Goal: Task Accomplishment & Management: Manage account settings

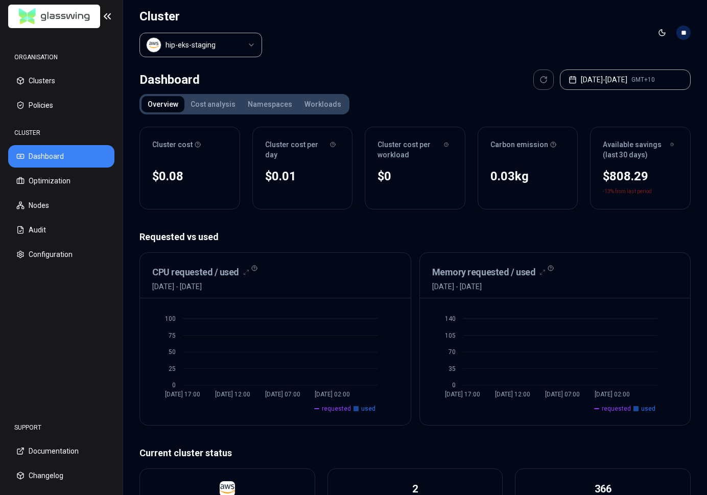
click at [376, 83] on div "Dashboard [DATE] - [DATE] GMT+10" at bounding box center [414, 79] width 551 height 20
click at [371, 246] on div "Requested vs used CPU requested / used [DATE] - [DATE] 0 25 50 75 100 [DATE] 17…" at bounding box center [414, 328] width 551 height 196
click at [564, 32] on header "Cluster hip-eks-staging Toggle theme **" at bounding box center [415, 32] width 584 height 65
click at [595, 40] on header "Cluster hip-eks-staging Toggle theme **" at bounding box center [415, 32] width 584 height 65
click at [610, 42] on header "Cluster hip-eks-staging Toggle theme **" at bounding box center [415, 32] width 584 height 65
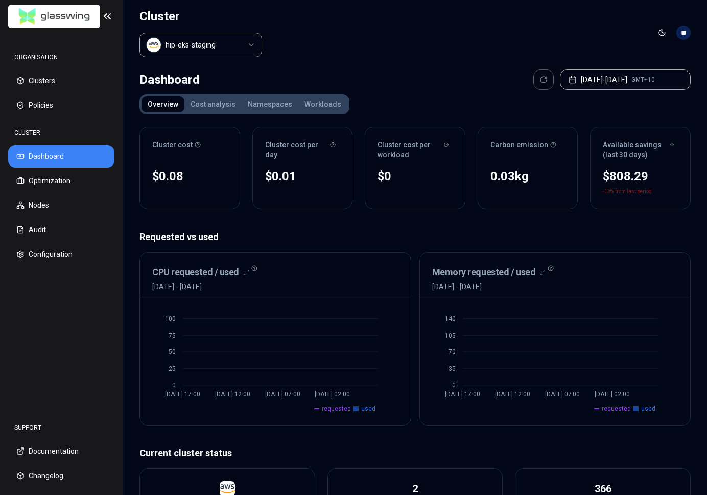
click at [386, 73] on div "Dashboard [DATE] - [DATE] GMT+10" at bounding box center [414, 79] width 551 height 20
click at [48, 257] on button "Configuration" at bounding box center [61, 254] width 106 height 22
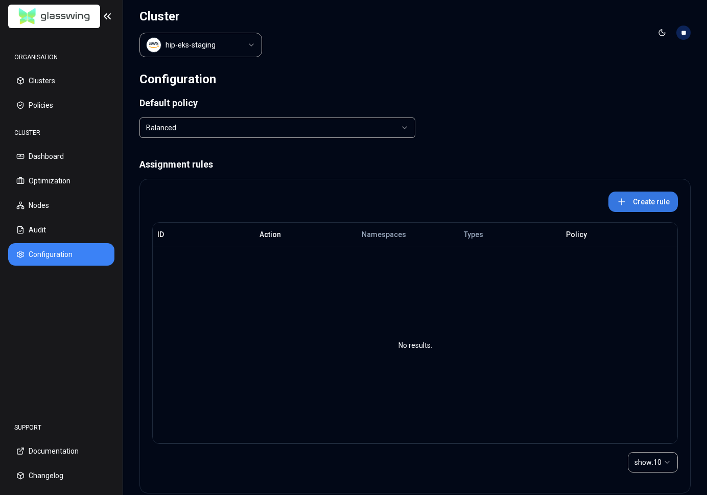
click at [639, 199] on button "Create rule" at bounding box center [642, 201] width 69 height 20
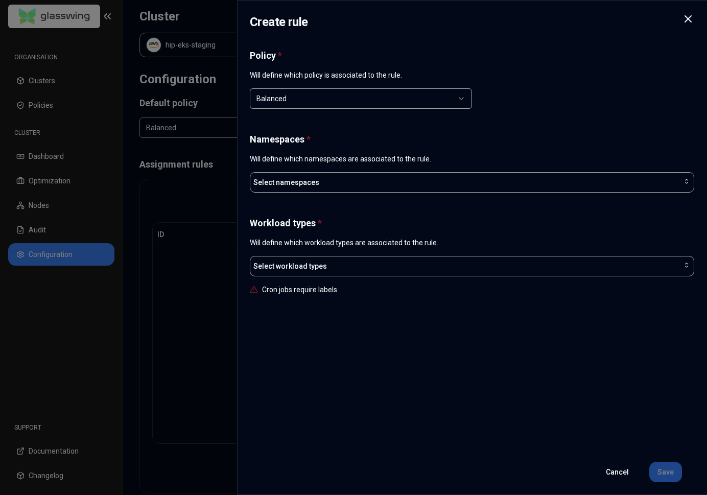
click at [348, 101] on div "Balanced" at bounding box center [356, 98] width 201 height 10
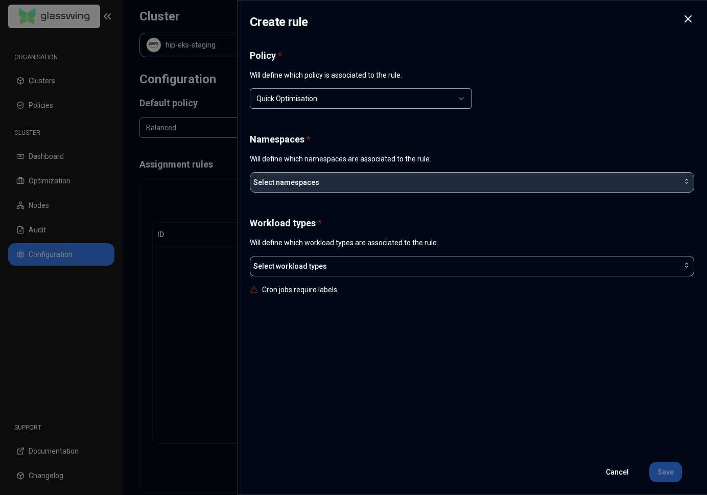
click at [329, 180] on div "Select namespaces" at bounding box center [471, 182] width 437 height 10
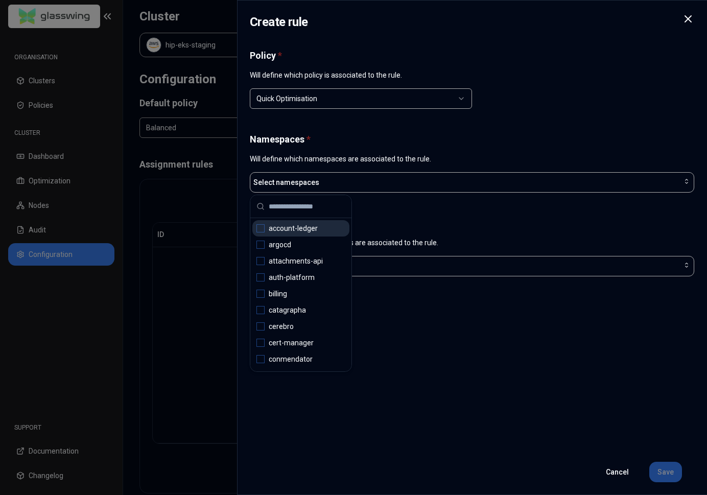
click at [306, 205] on input "text" at bounding box center [307, 206] width 77 height 22
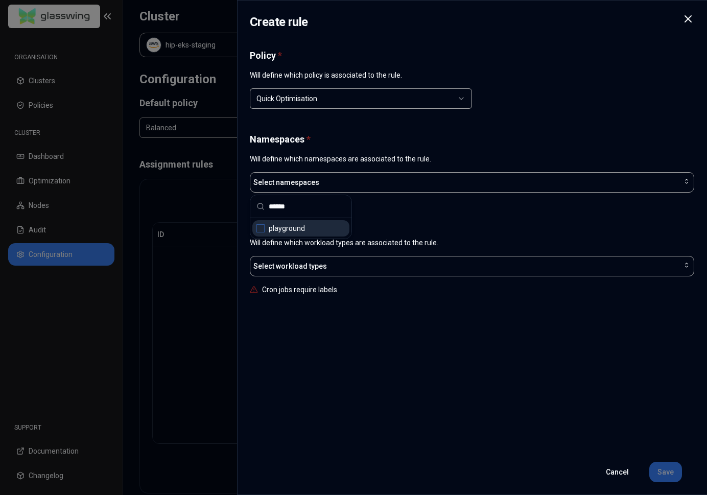
type input "******"
click at [273, 230] on span "playground" at bounding box center [287, 228] width 36 height 10
click at [437, 218] on h1 "Workload types *" at bounding box center [472, 223] width 444 height 12
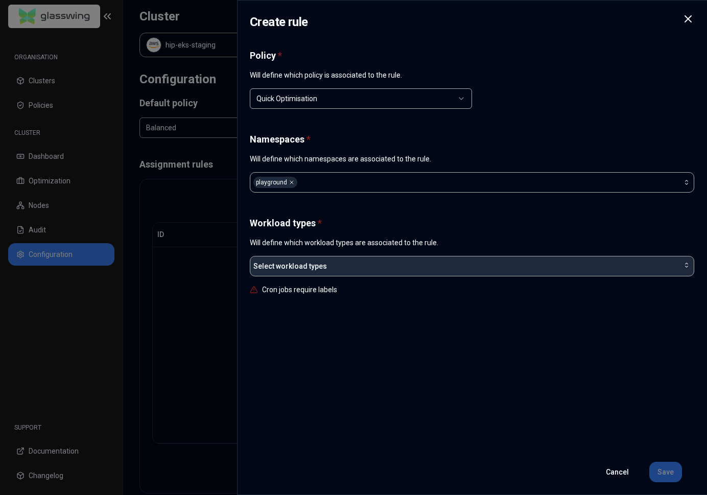
click at [363, 269] on div "Select workload types" at bounding box center [471, 266] width 437 height 10
click at [363, 266] on div "Select workload types" at bounding box center [471, 266] width 437 height 10
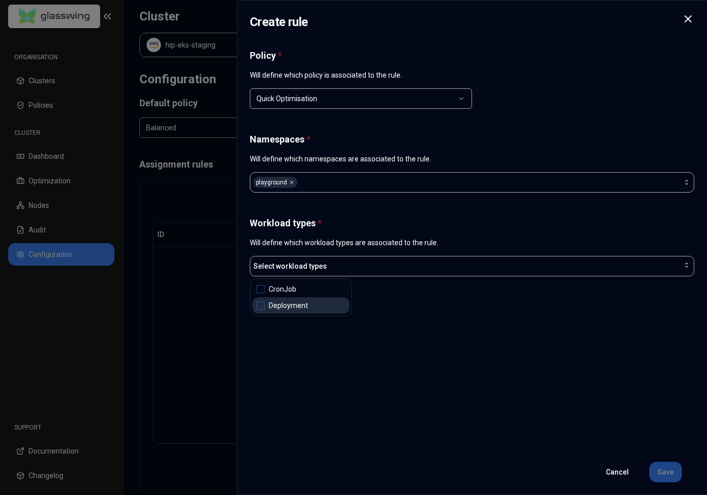
click at [265, 308] on div "Deployment" at bounding box center [300, 305] width 97 height 16
click at [447, 326] on div "Policy * Will define which policy is associated to the rule. Quick Optimisation…" at bounding box center [472, 250] width 444 height 400
click at [663, 470] on button "Save" at bounding box center [665, 471] width 33 height 20
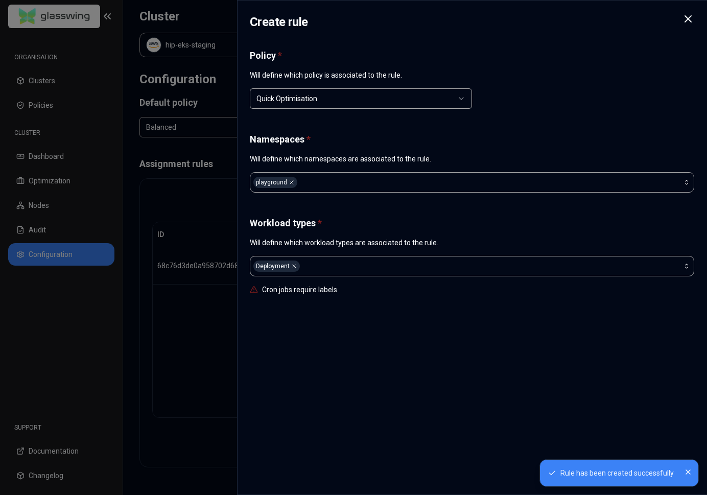
click at [687, 473] on icon "Close" at bounding box center [688, 472] width 8 height 8
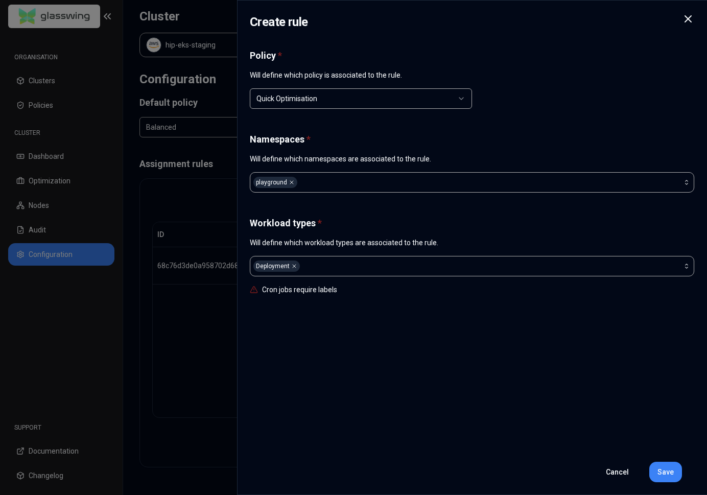
click at [691, 23] on icon at bounding box center [688, 19] width 12 height 12
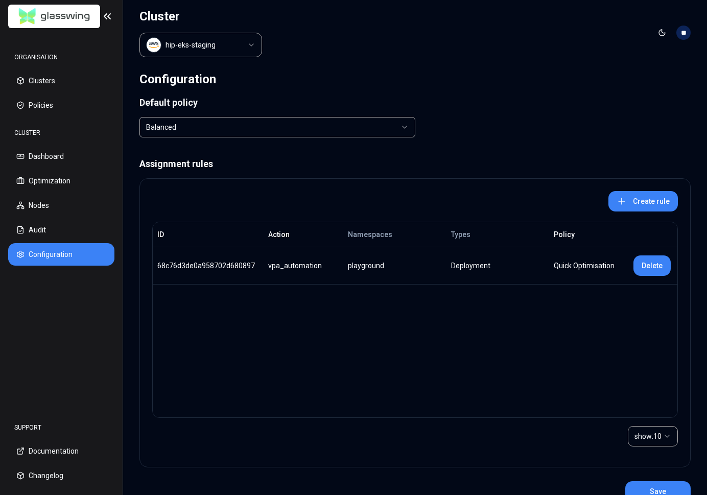
click at [355, 302] on div "ID Action Namespaces Types Policy 68c76d3de0a958702d680897 vpa_automation playg…" at bounding box center [414, 320] width 525 height 196
click at [221, 297] on div "ID Action Namespaces Types Policy 68c76d3de0a958702d680897 vpa_automation playg…" at bounding box center [414, 320] width 525 height 196
drag, startPoint x: 178, startPoint y: 263, endPoint x: 238, endPoint y: 270, distance: 60.1
click at [223, 263] on div "68c76d3de0a958702d680897" at bounding box center [208, 265] width 102 height 10
click at [234, 268] on div "68c76d3de0a958702d680897" at bounding box center [208, 265] width 102 height 10
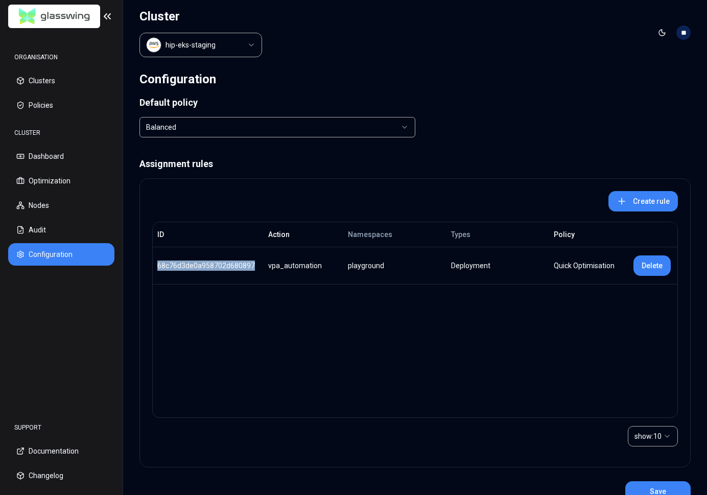
click at [234, 268] on div "68c76d3de0a958702d680897" at bounding box center [208, 265] width 102 height 10
click at [71, 181] on button "Optimization" at bounding box center [61, 180] width 106 height 22
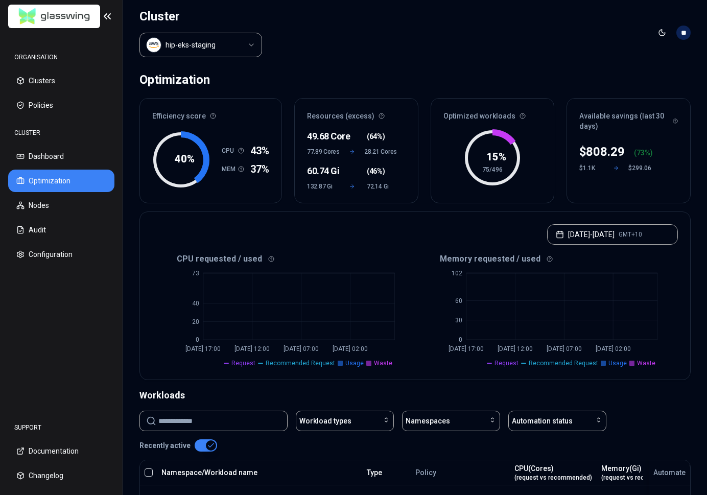
scroll to position [155, 0]
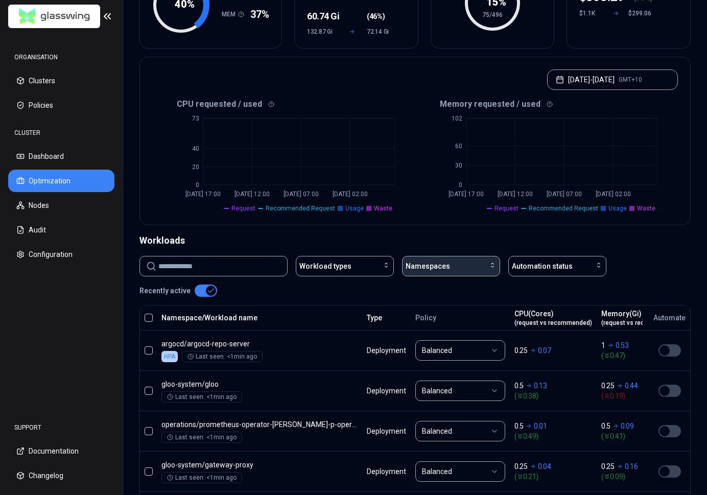
click at [449, 266] on div "Namespaces" at bounding box center [450, 266] width 91 height 10
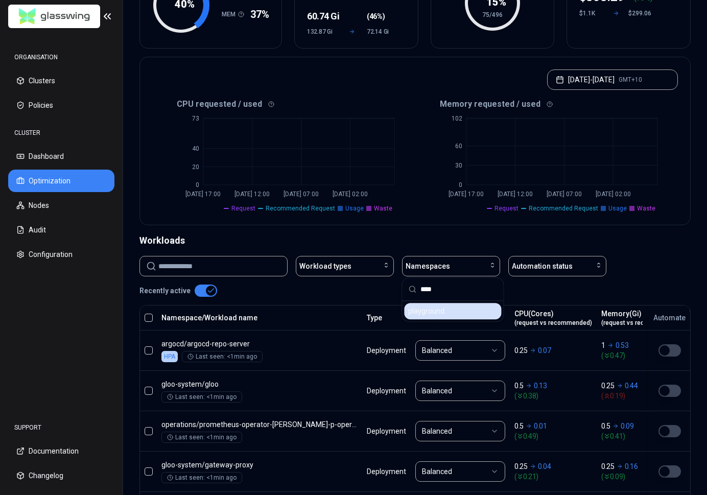
type input "****"
click at [437, 308] on span "playground" at bounding box center [426, 311] width 36 height 10
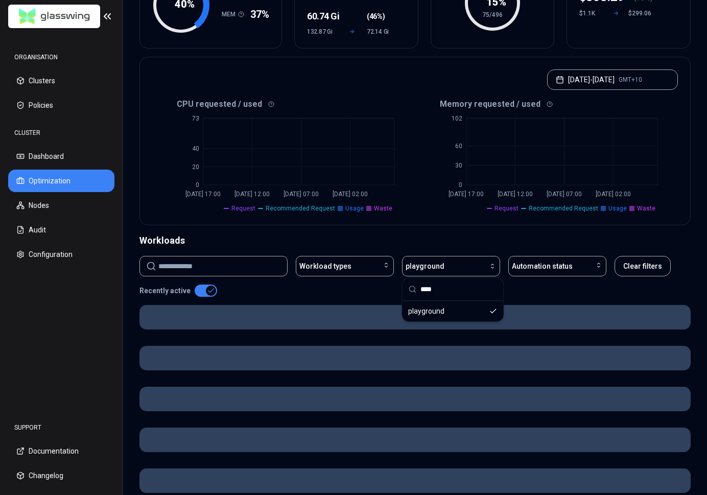
click at [433, 239] on div "Workloads" at bounding box center [414, 240] width 551 height 14
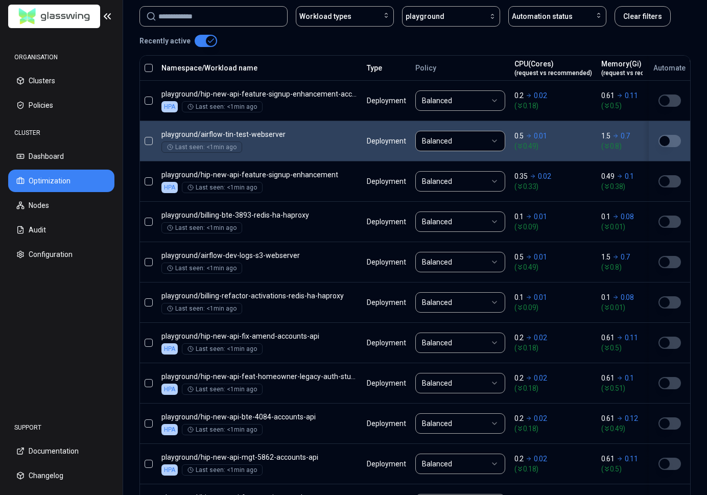
scroll to position [248, 0]
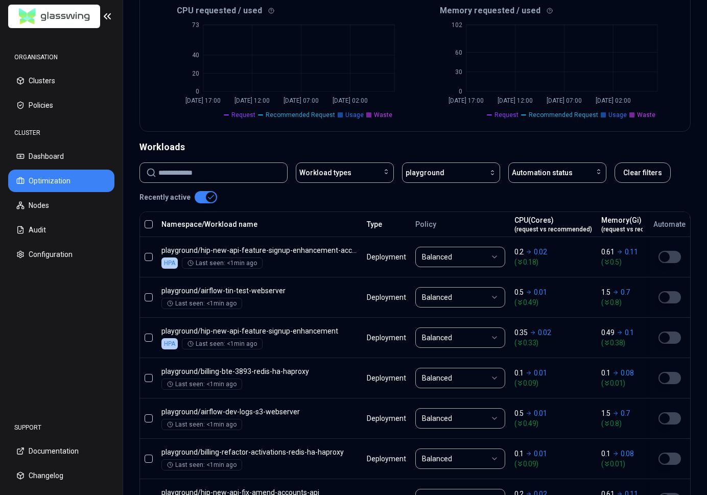
click at [144, 221] on button "button" at bounding box center [148, 224] width 8 height 8
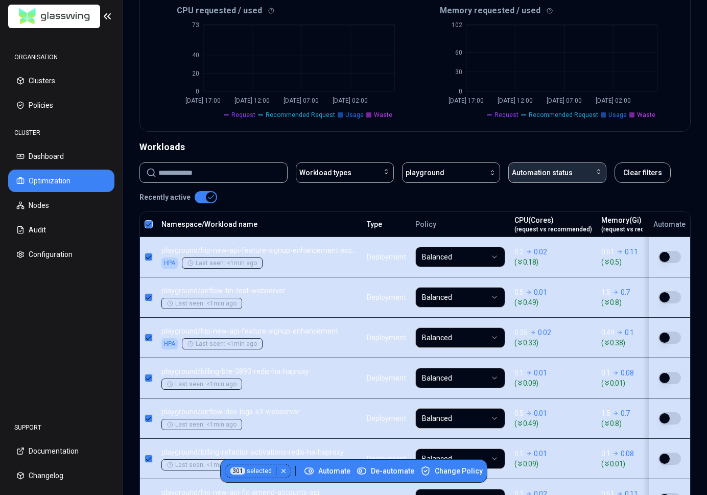
click at [557, 176] on span "Automation status" at bounding box center [542, 172] width 61 height 10
click at [422, 192] on div "Workload types playground Automation status Clear filters Recently active" at bounding box center [414, 182] width 551 height 41
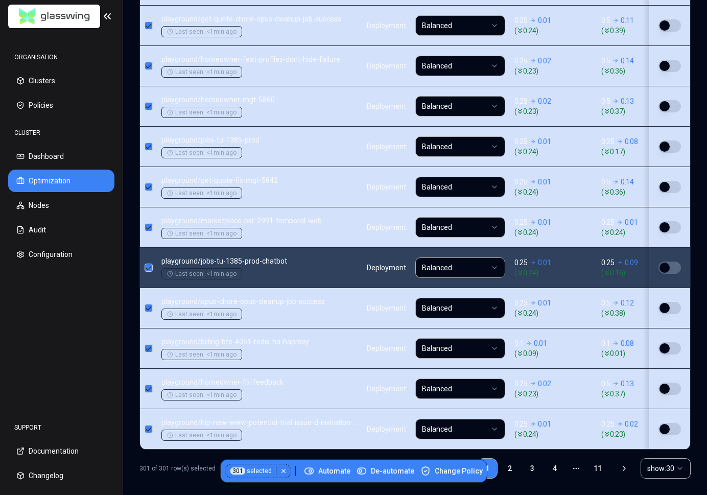
scroll to position [1250, 0]
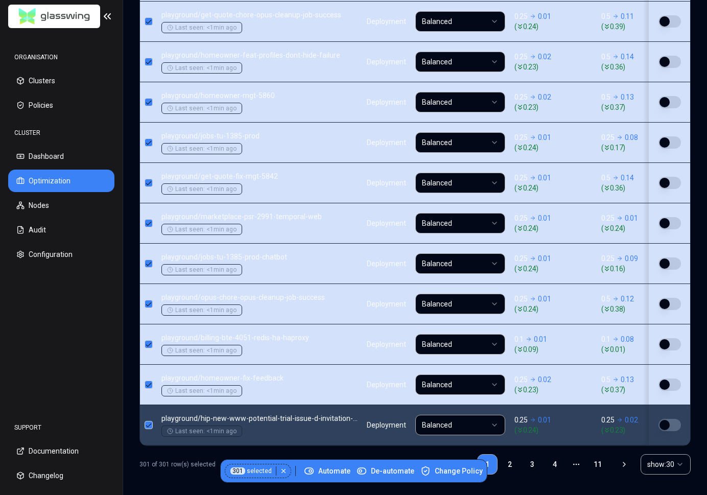
click at [670, 419] on button "button" at bounding box center [669, 425] width 22 height 12
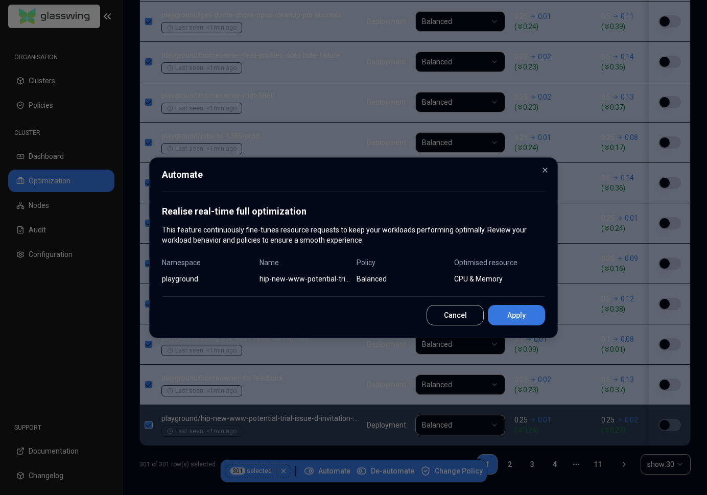
click at [523, 314] on button "Apply" at bounding box center [516, 315] width 57 height 20
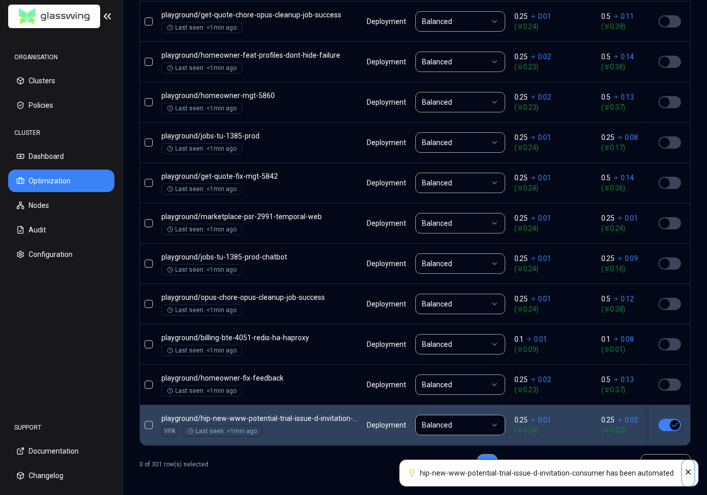
click at [688, 472] on icon "Close" at bounding box center [688, 472] width 4 height 4
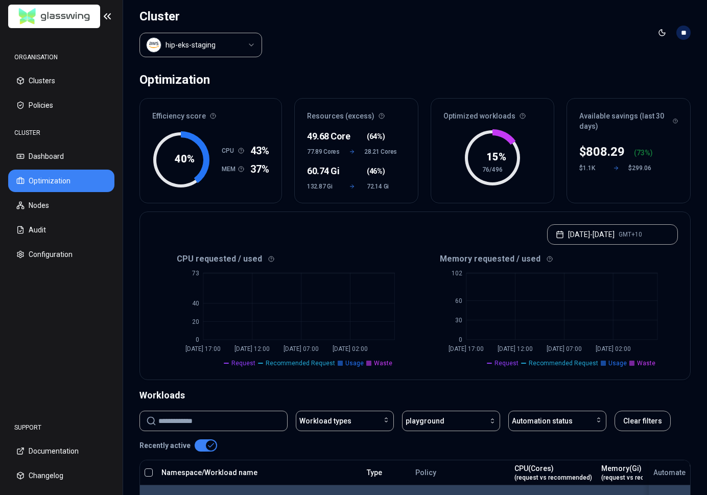
scroll to position [98, 0]
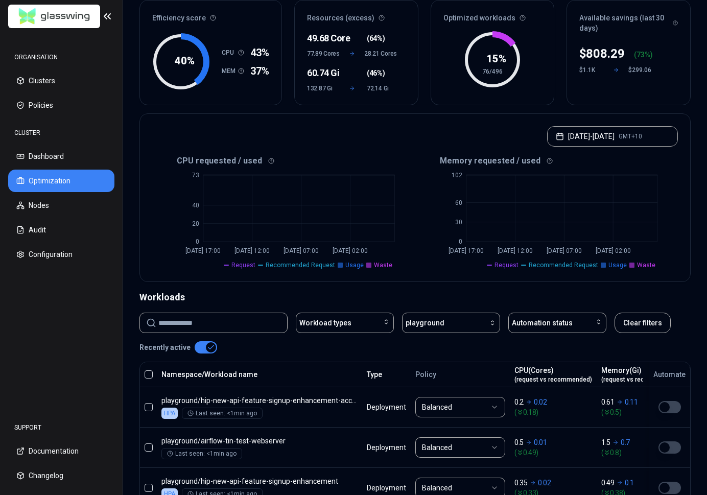
click at [149, 375] on button "button" at bounding box center [148, 374] width 8 height 8
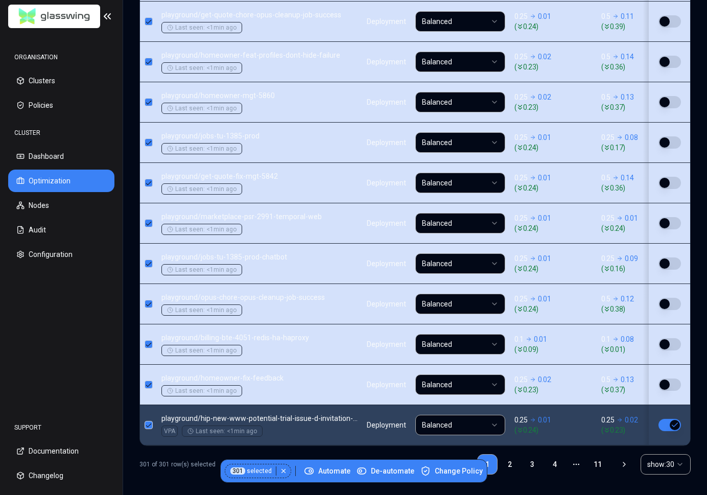
scroll to position [1152, 0]
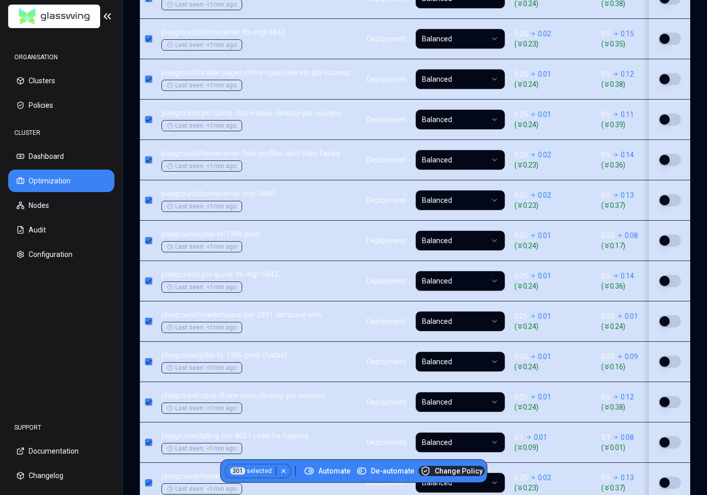
click at [450, 471] on span "Change Policy" at bounding box center [451, 471] width 62 height 10
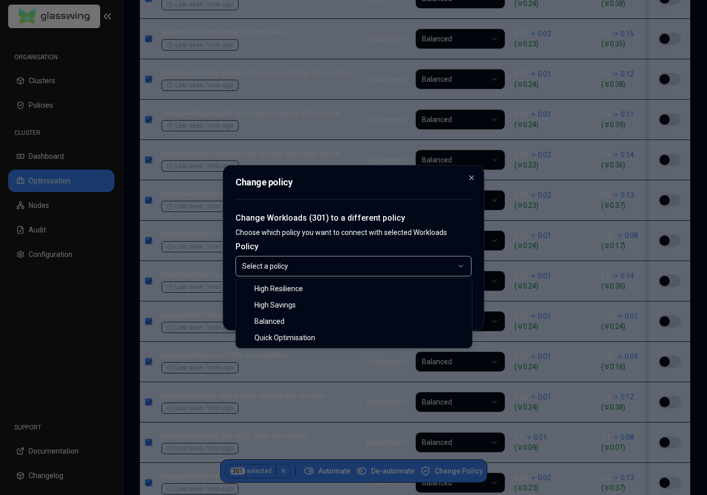
click at [422, 263] on body "ORGANISATION Clusters Policies CLUSTER Dashboard Optimization Nodes Audit Confi…" at bounding box center [353, 247] width 707 height 495
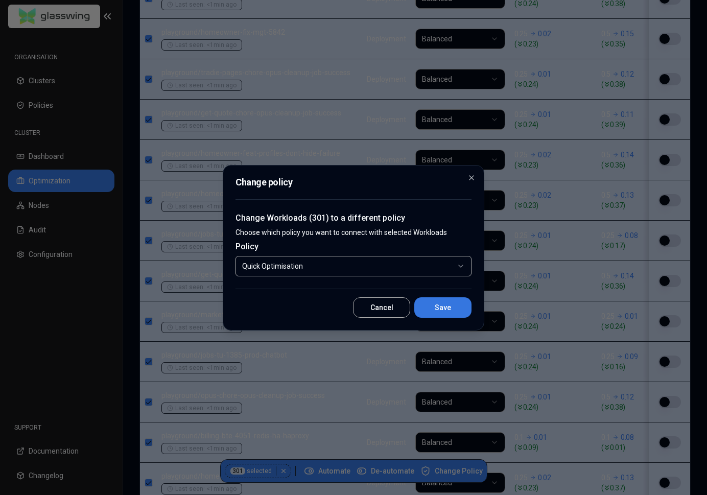
click at [436, 307] on button "Save" at bounding box center [442, 307] width 57 height 20
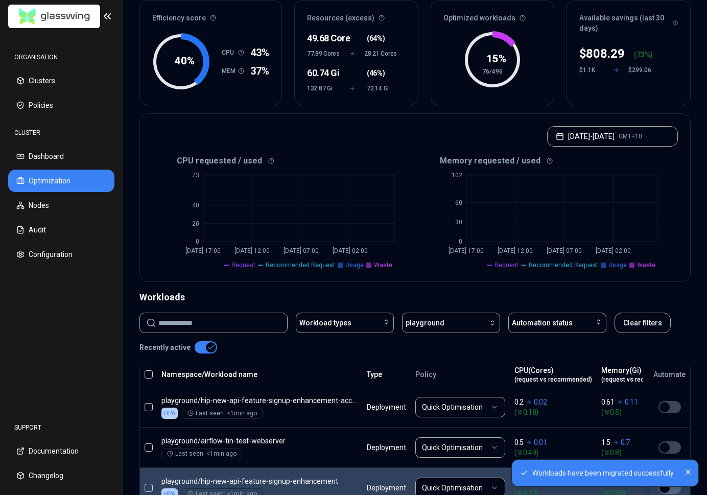
scroll to position [254, 0]
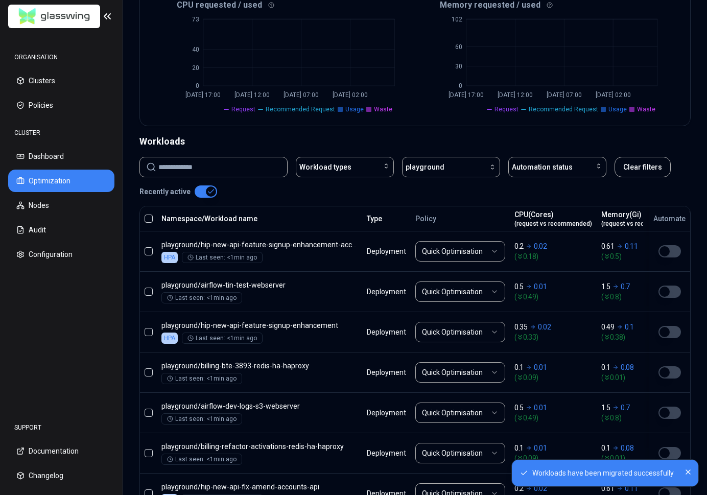
click at [147, 220] on button "button" at bounding box center [148, 218] width 8 height 8
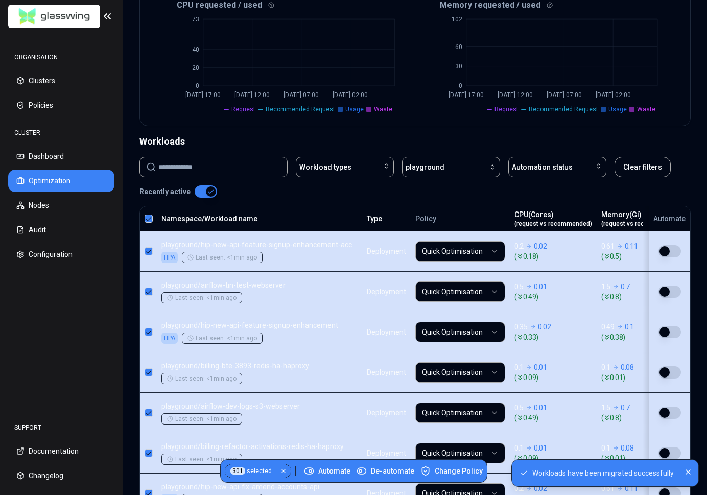
scroll to position [742, 0]
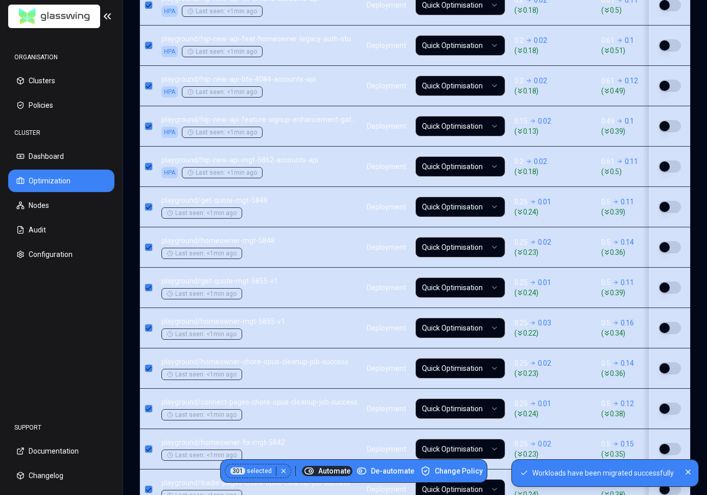
click at [310, 471] on circle at bounding box center [310, 471] width 3 height 3
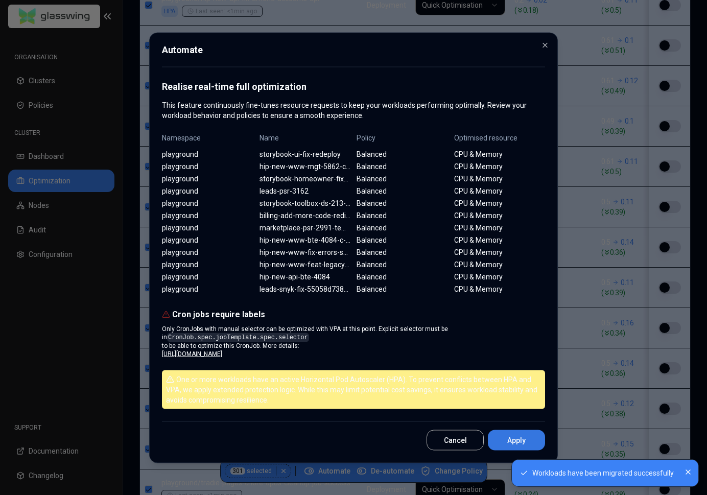
click at [520, 447] on button "Apply" at bounding box center [516, 439] width 57 height 20
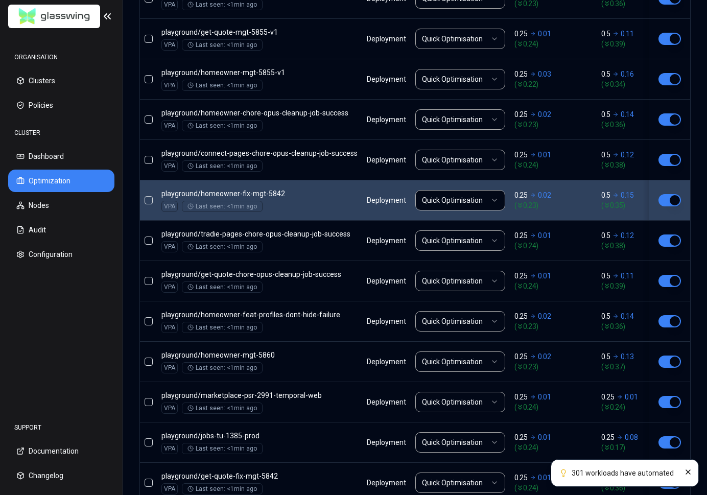
scroll to position [1250, 0]
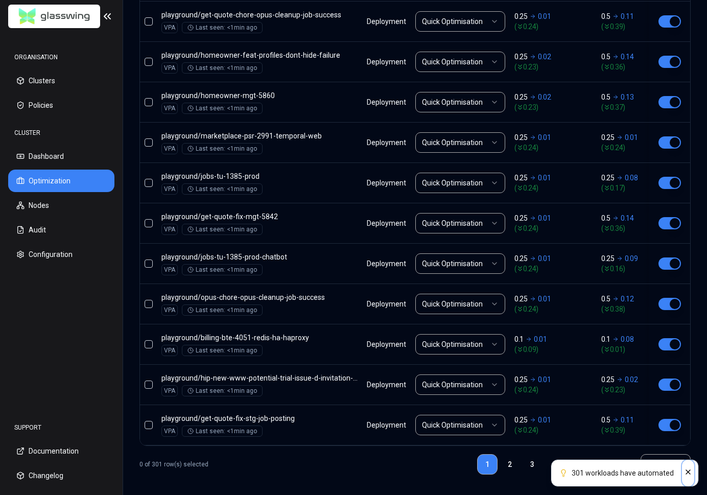
click at [686, 469] on icon "Close" at bounding box center [688, 472] width 8 height 8
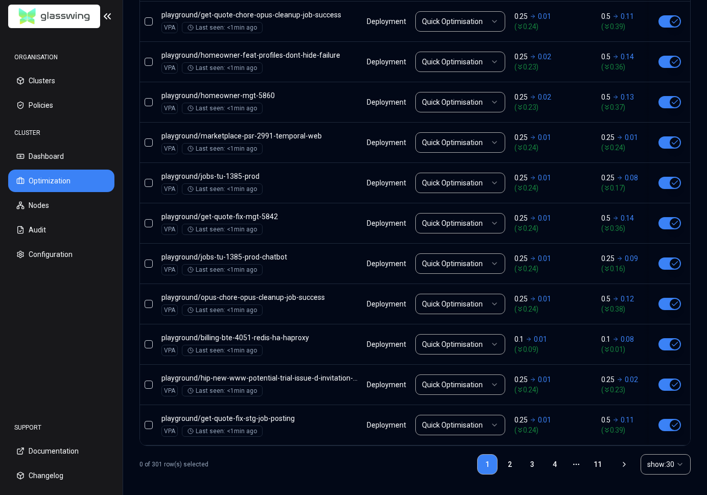
click at [661, 463] on html "ORGANISATION Clusters Policies CLUSTER Dashboard Optimization Nodes Audit Confi…" at bounding box center [353, 247] width 707 height 495
click at [519, 461] on html "ORGANISATION Clusters Policies CLUSTER Dashboard Optimization Nodes Audit Confi…" at bounding box center [353, 247] width 707 height 495
click at [508, 463] on link "2" at bounding box center [509, 464] width 20 height 20
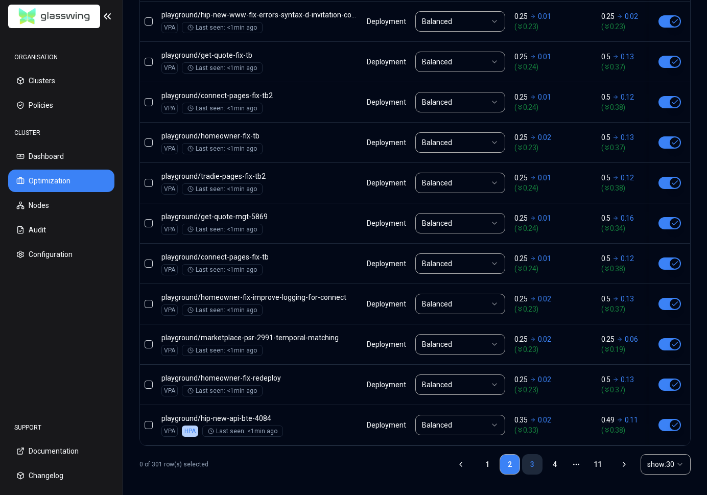
click at [534, 457] on link "3" at bounding box center [532, 464] width 20 height 20
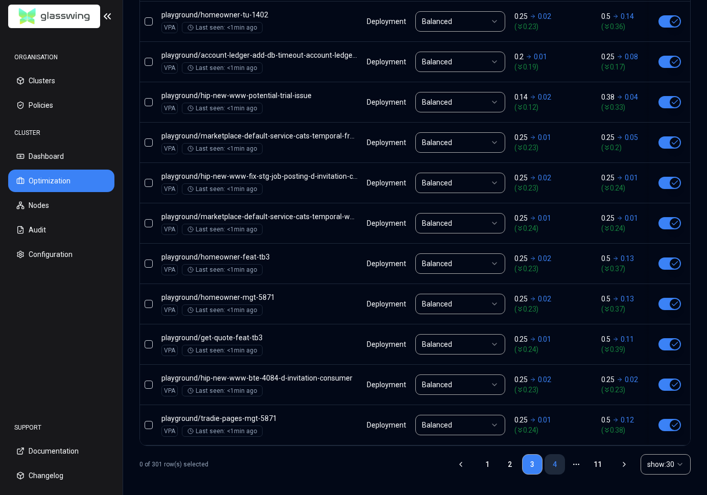
click at [554, 464] on link "4" at bounding box center [554, 464] width 20 height 20
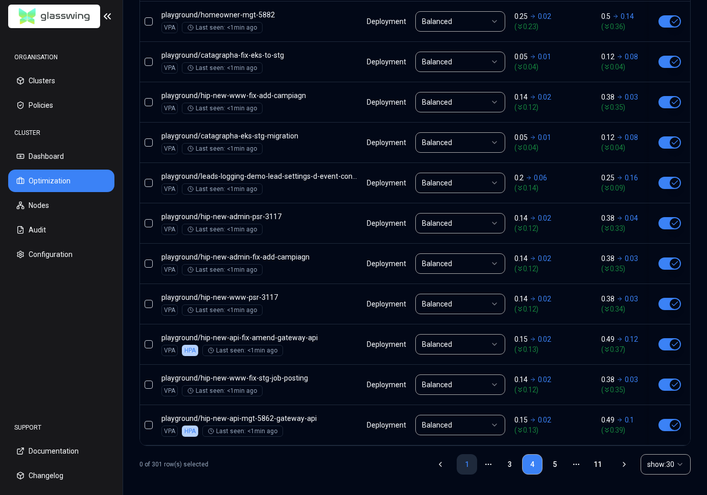
click at [465, 459] on link "1" at bounding box center [466, 464] width 20 height 20
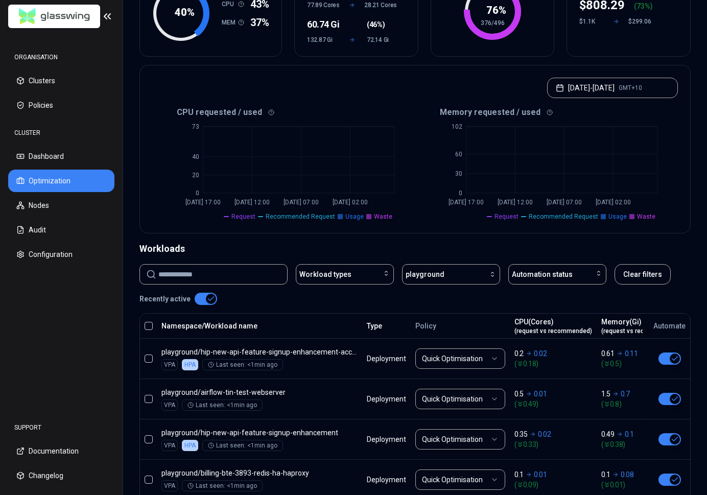
scroll to position [0, 0]
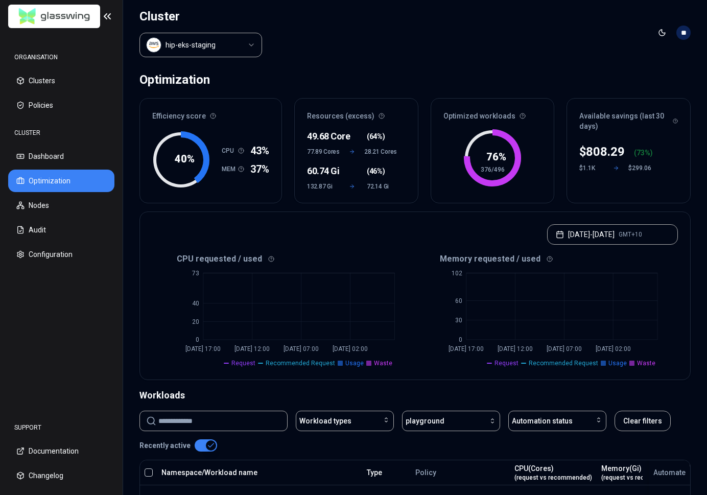
click at [151, 471] on button "button" at bounding box center [148, 472] width 8 height 8
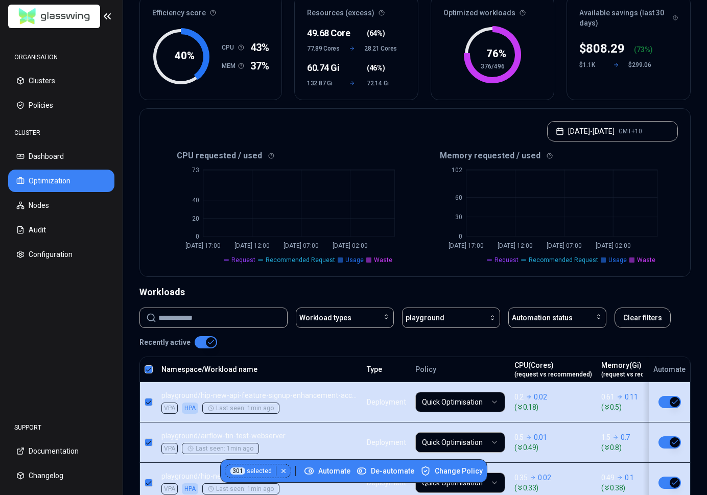
scroll to position [489, 0]
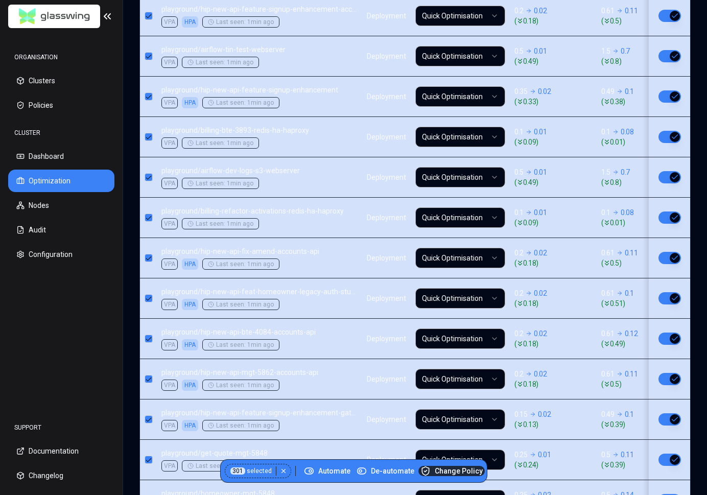
click at [441, 473] on span "Change Policy" at bounding box center [451, 471] width 62 height 10
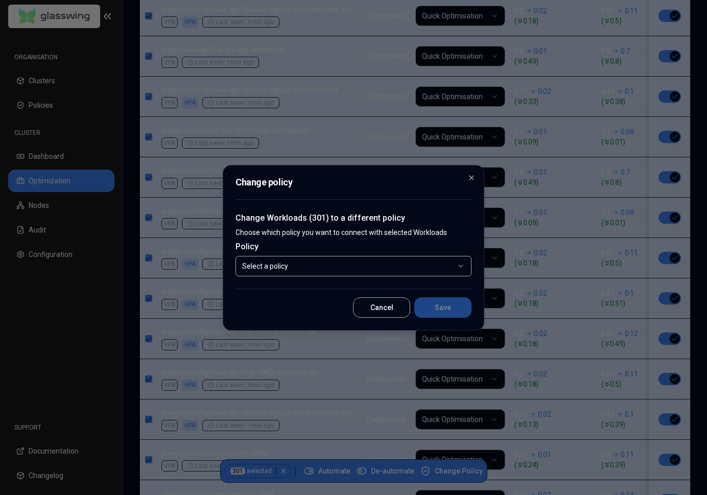
click at [353, 271] on body "ORGANISATION Clusters Policies CLUSTER Dashboard Optimization Nodes Audit Confi…" at bounding box center [353, 247] width 707 height 495
click at [441, 309] on button "Save" at bounding box center [442, 307] width 57 height 20
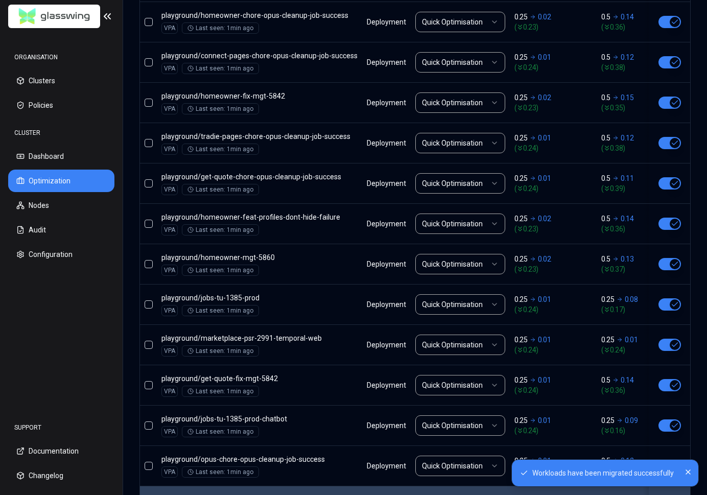
scroll to position [1250, 0]
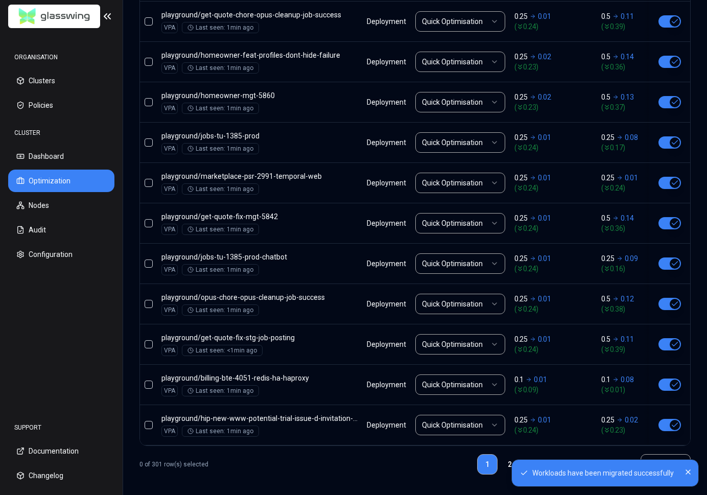
click at [554, 456] on ol "Workloads have been migrated successfully" at bounding box center [605, 473] width 204 height 44
click at [553, 457] on ol "Workloads have been migrated successfully" at bounding box center [605, 473] width 204 height 44
click at [686, 471] on icon "Close" at bounding box center [688, 472] width 8 height 8
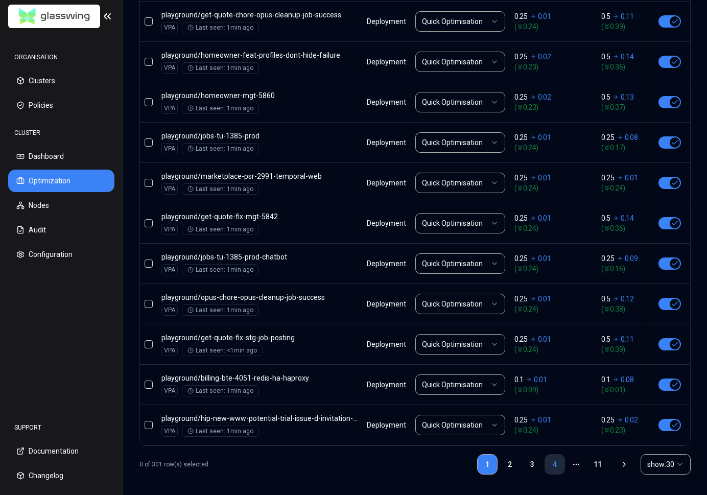
click at [557, 463] on link "4" at bounding box center [554, 464] width 20 height 20
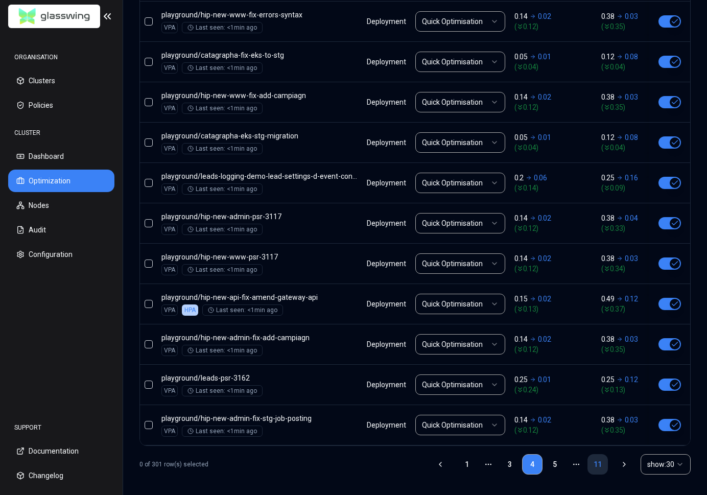
click at [597, 460] on link "11" at bounding box center [597, 464] width 20 height 20
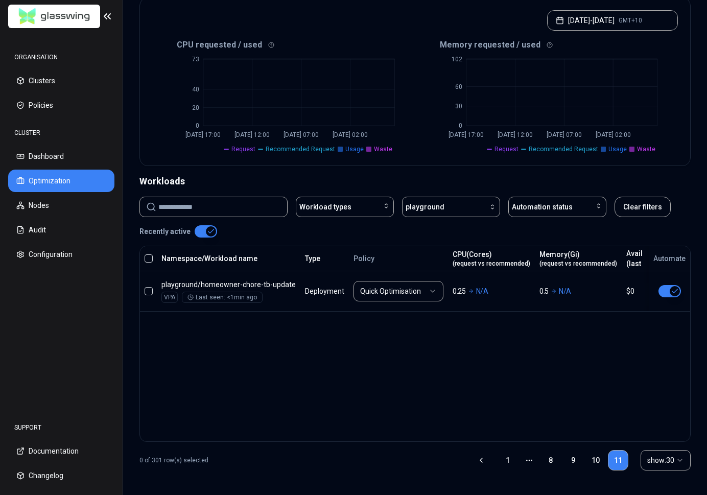
scroll to position [213, 0]
click at [596, 462] on link "10" at bounding box center [595, 461] width 20 height 20
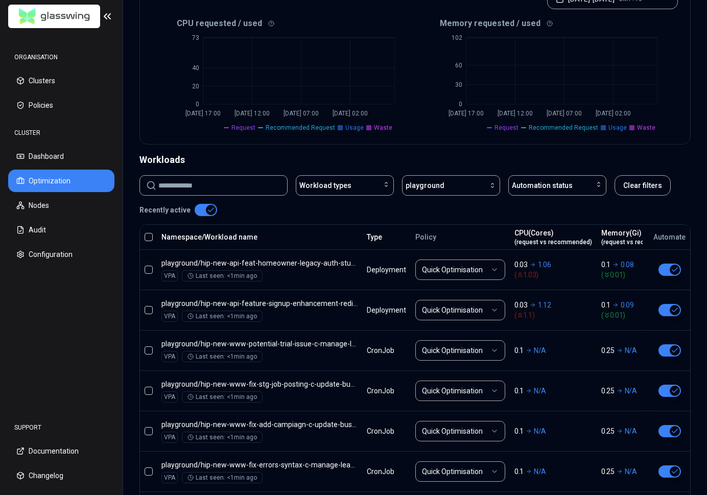
scroll to position [1250, 0]
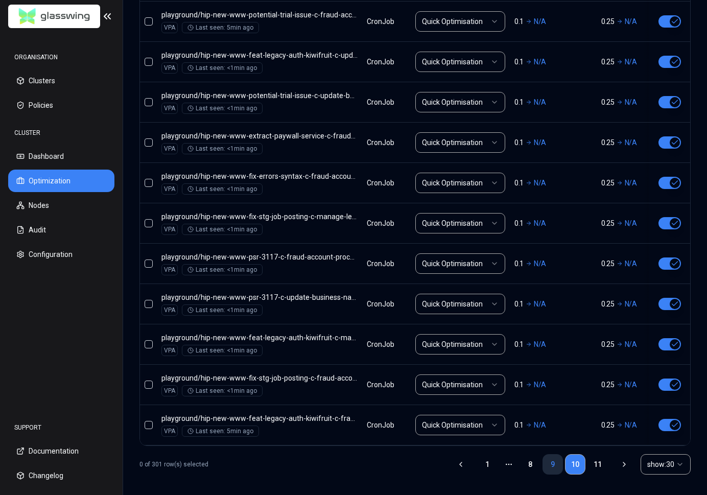
click at [550, 461] on link "9" at bounding box center [552, 464] width 20 height 20
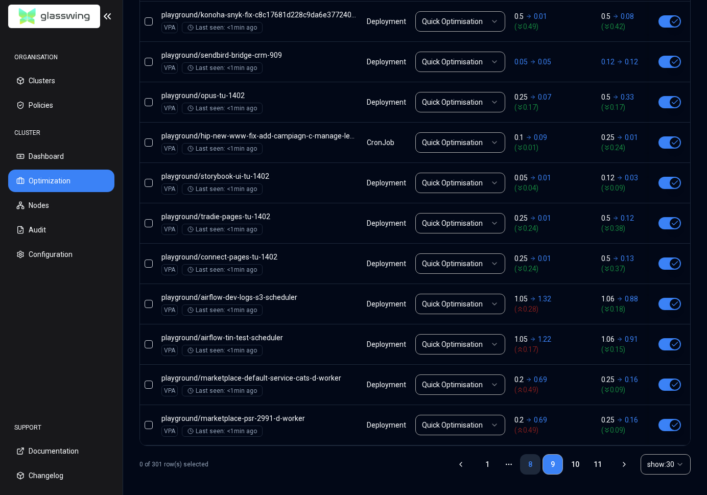
click at [528, 461] on link "8" at bounding box center [530, 464] width 20 height 20
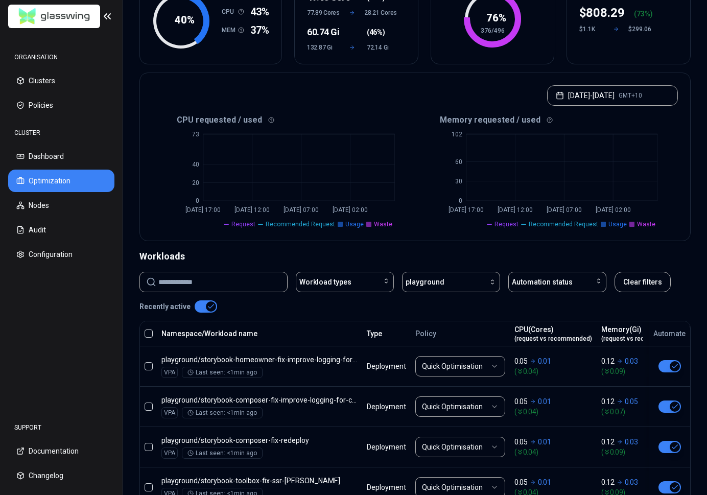
scroll to position [0, 0]
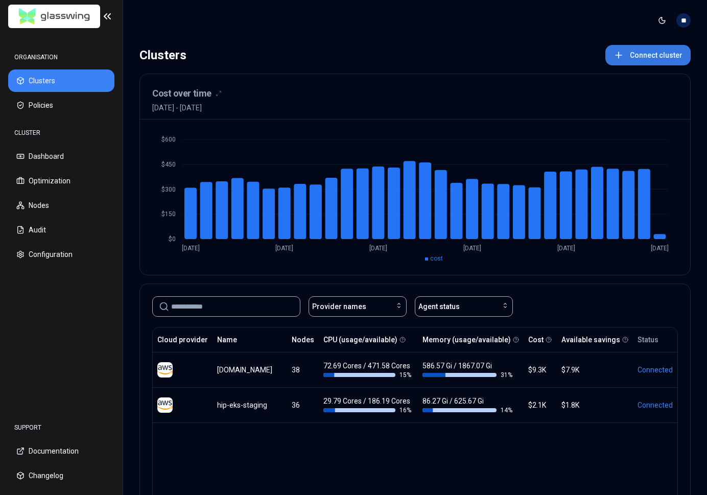
click at [671, 51] on button "Connect cluster" at bounding box center [647, 55] width 85 height 20
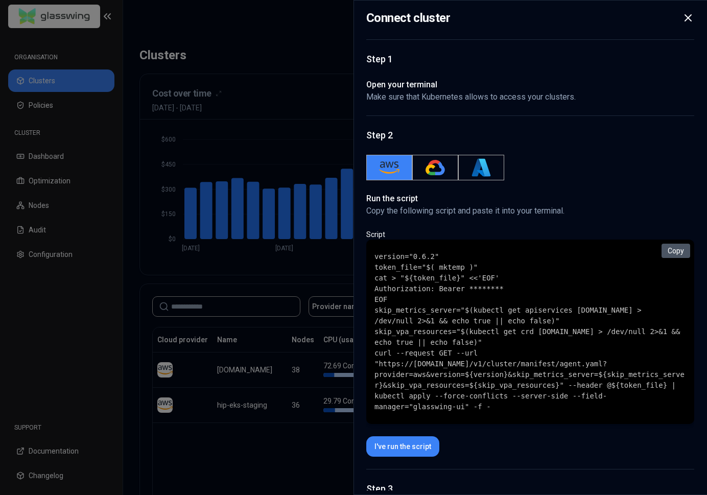
click at [678, 249] on button "Copy" at bounding box center [675, 251] width 29 height 14
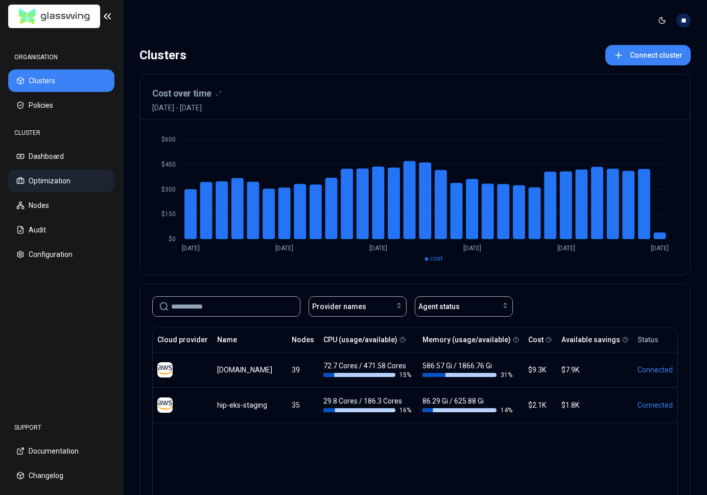
click at [81, 185] on button "Optimization" at bounding box center [61, 180] width 106 height 22
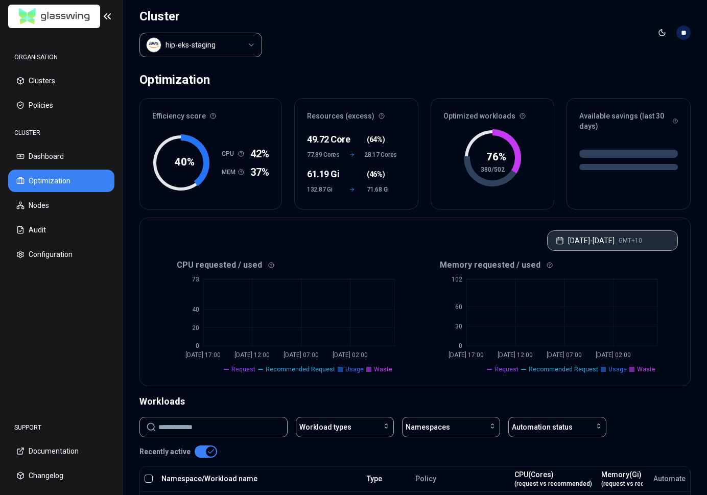
click at [598, 233] on button "Jul 10, 2025 - Jul 17, 2025 GMT+10" at bounding box center [612, 240] width 131 height 20
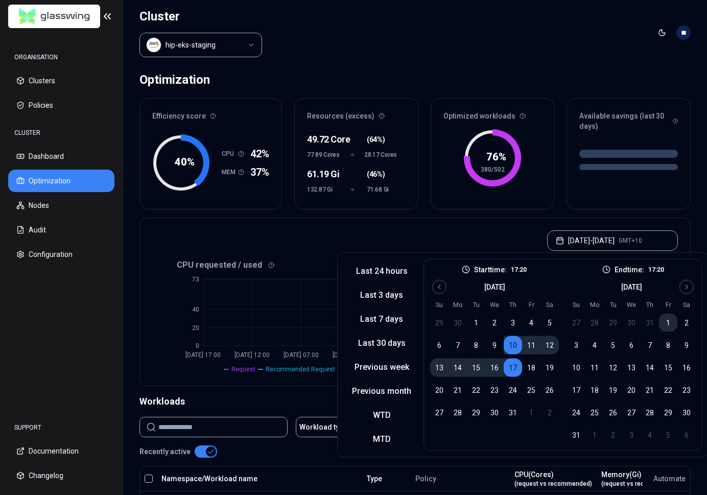
click at [668, 324] on button "1" at bounding box center [668, 322] width 18 height 18
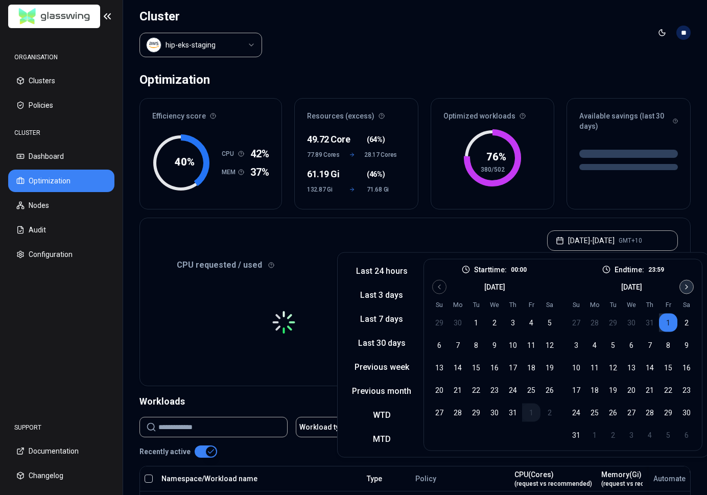
click at [682, 283] on icon "Go to next month" at bounding box center [686, 287] width 8 height 8
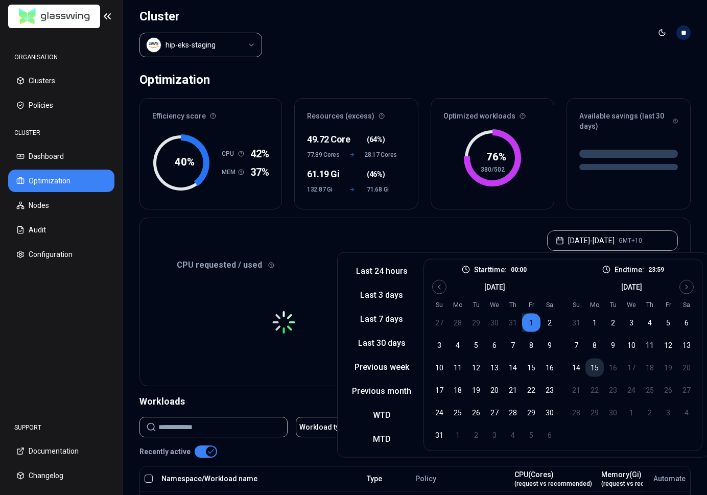
click at [592, 362] on button "15" at bounding box center [594, 367] width 18 height 18
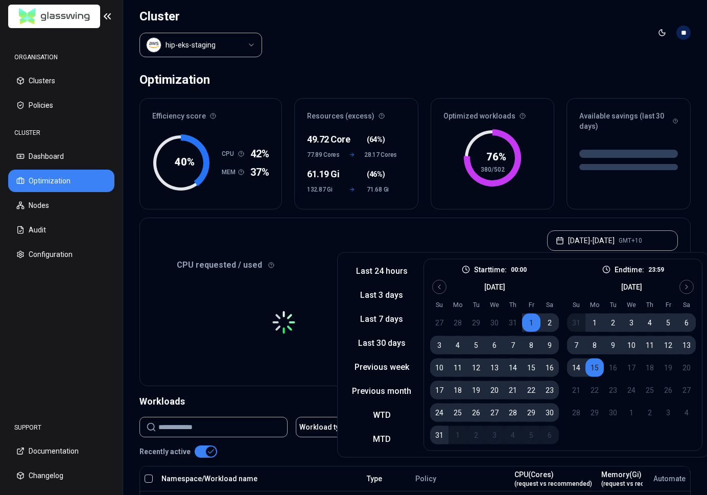
click at [583, 193] on div at bounding box center [628, 172] width 123 height 71
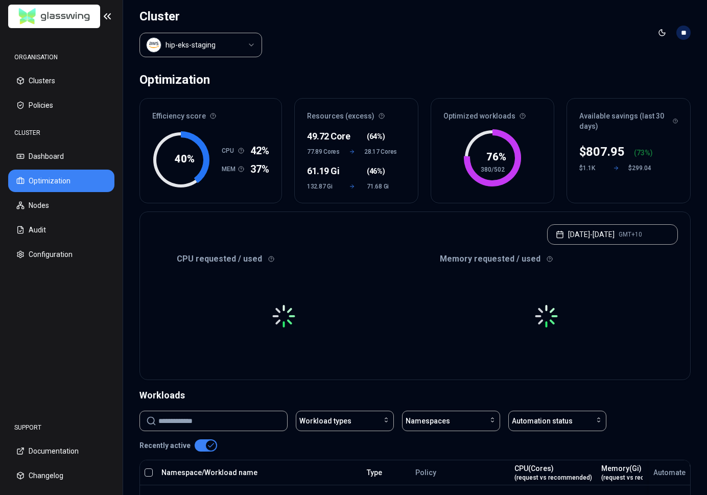
click at [511, 221] on div "Aug 01, 2025 - Sep 15, 2025 GMT+10" at bounding box center [415, 231] width 550 height 39
click at [491, 159] on tspan "76 %" at bounding box center [496, 157] width 20 height 12
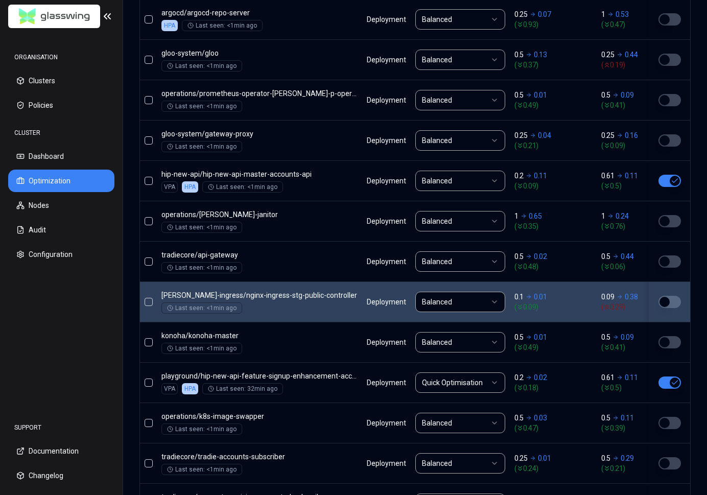
scroll to position [493, 0]
